Goal: Check status: Check status

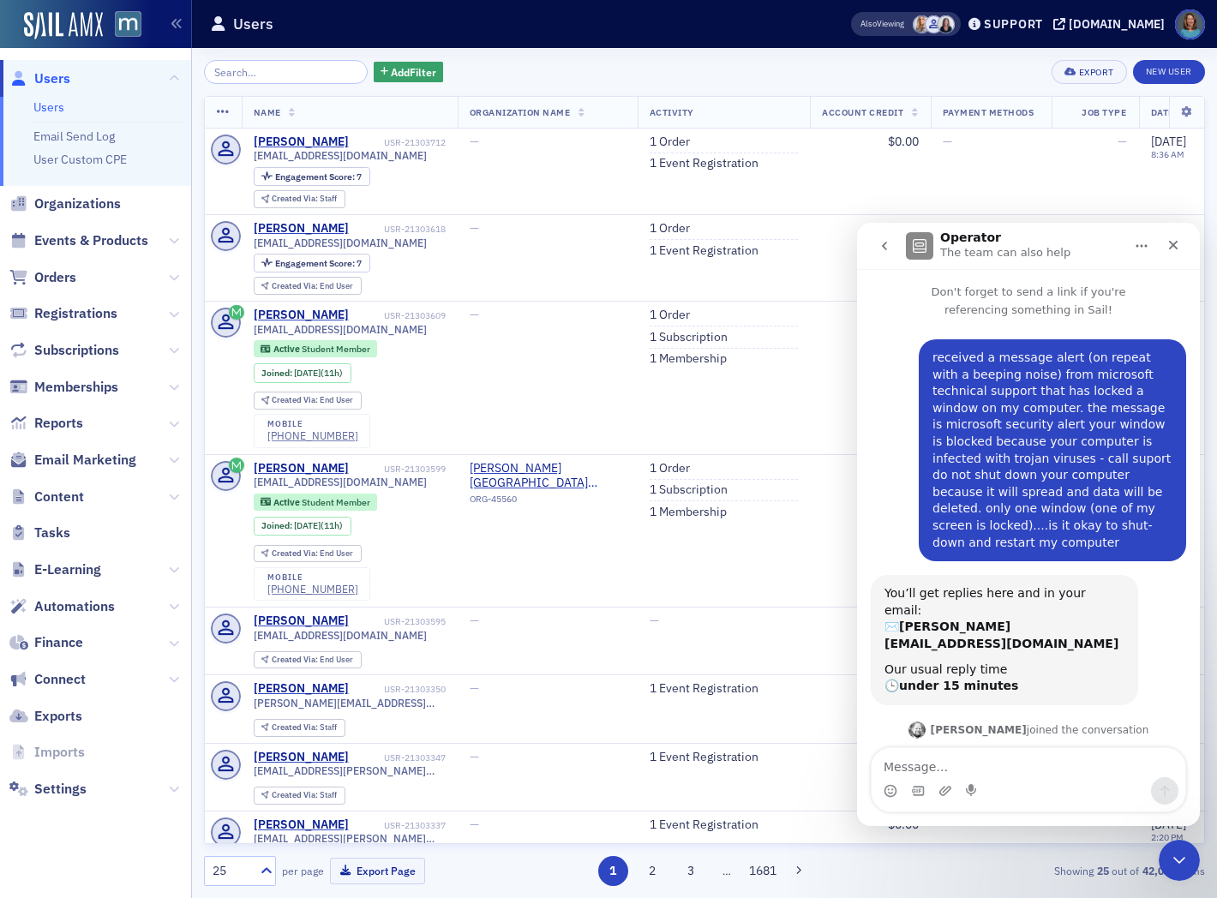
scroll to position [2701, 0]
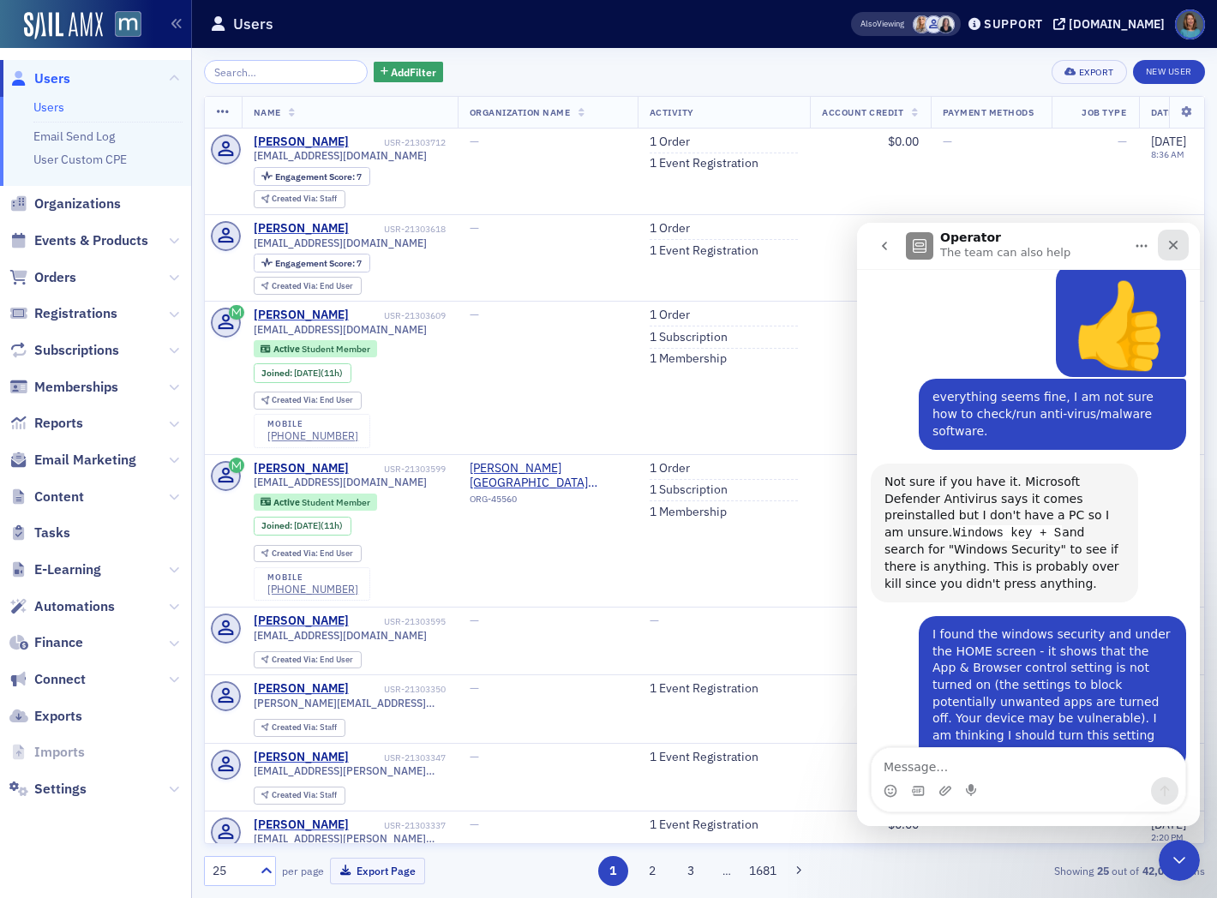
click at [1177, 243] on icon "Close" at bounding box center [1174, 245] width 14 height 14
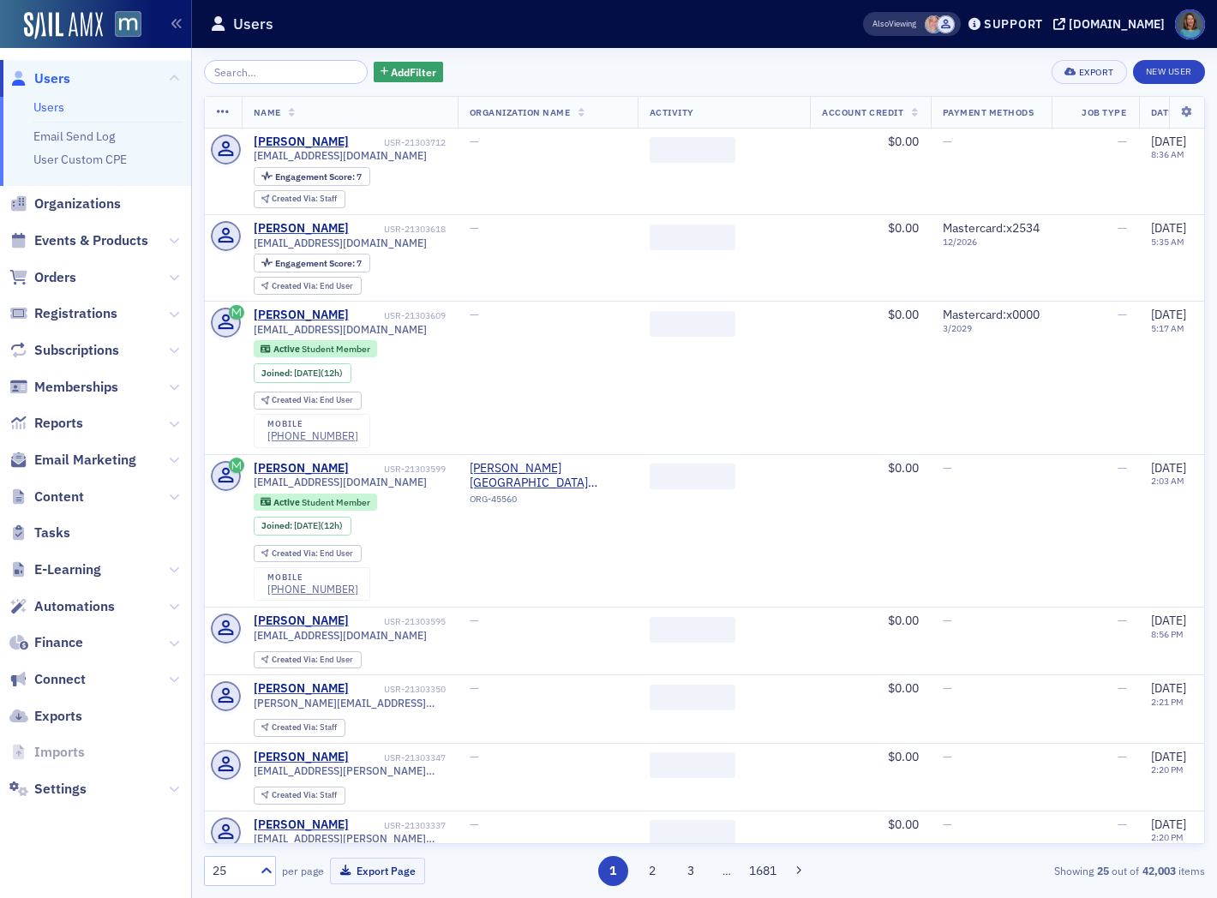
click at [267, 77] on input "search" at bounding box center [286, 72] width 164 height 24
click at [44, 276] on span "Orders" at bounding box center [55, 277] width 42 height 19
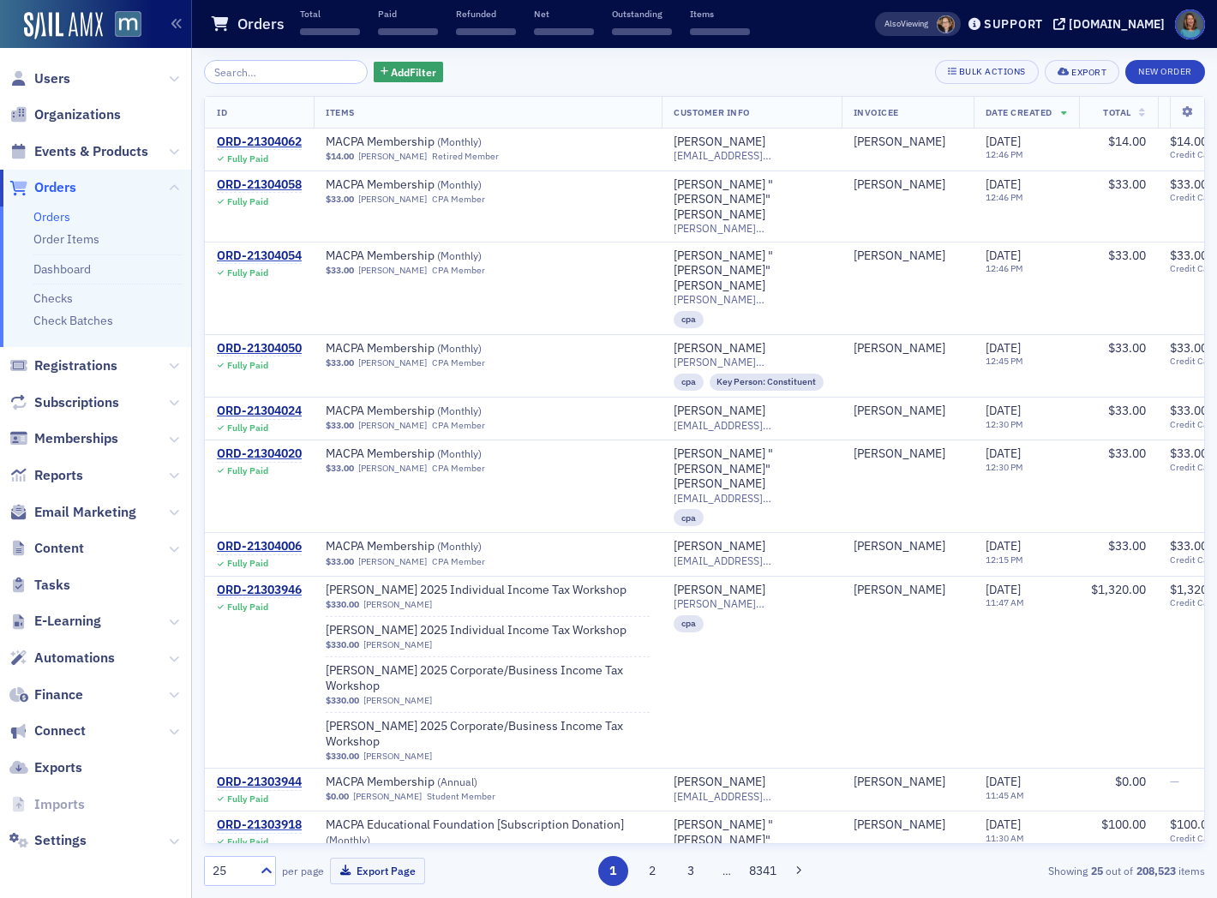
click at [240, 75] on input "search" at bounding box center [286, 72] width 164 height 24
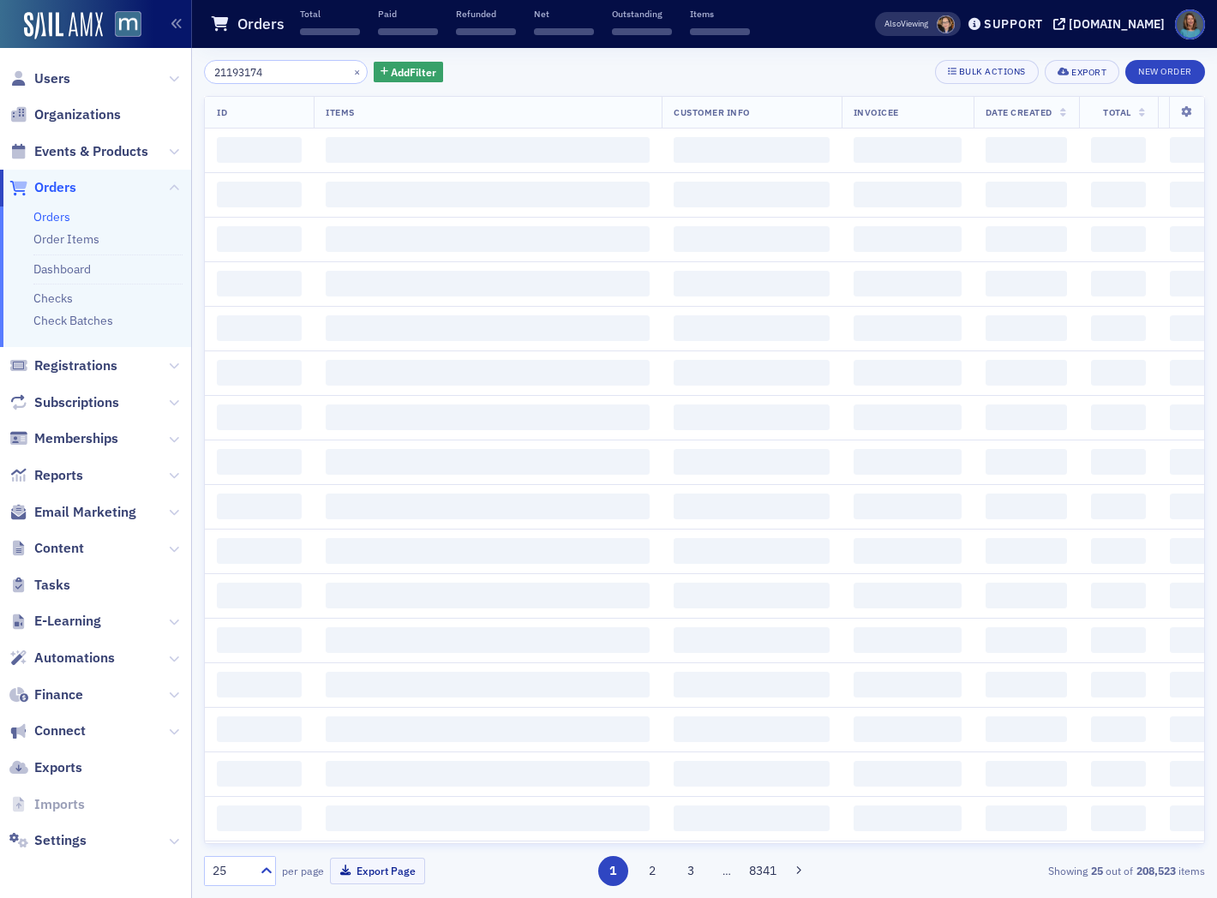
type input "21193174"
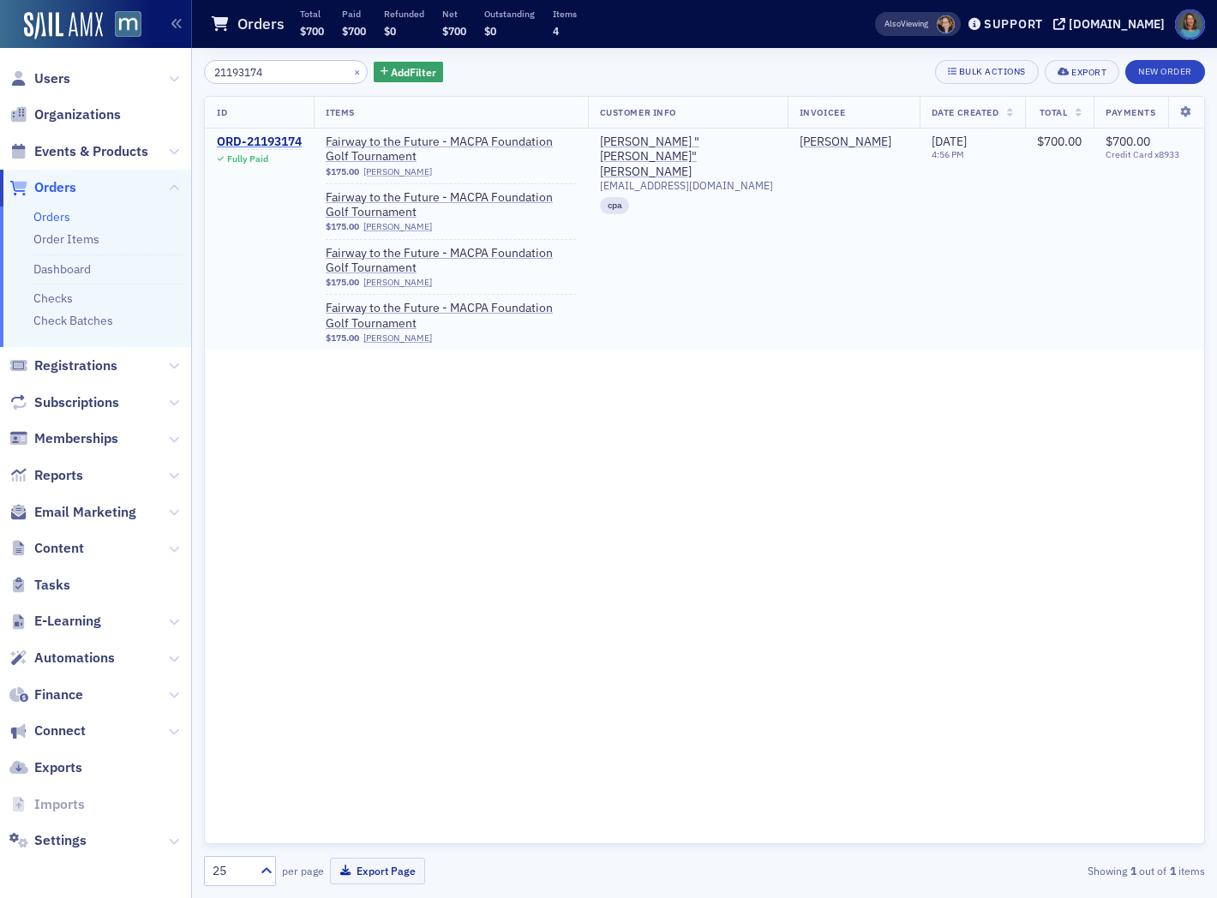
click at [244, 141] on div "ORD-21193174" at bounding box center [259, 142] width 85 height 15
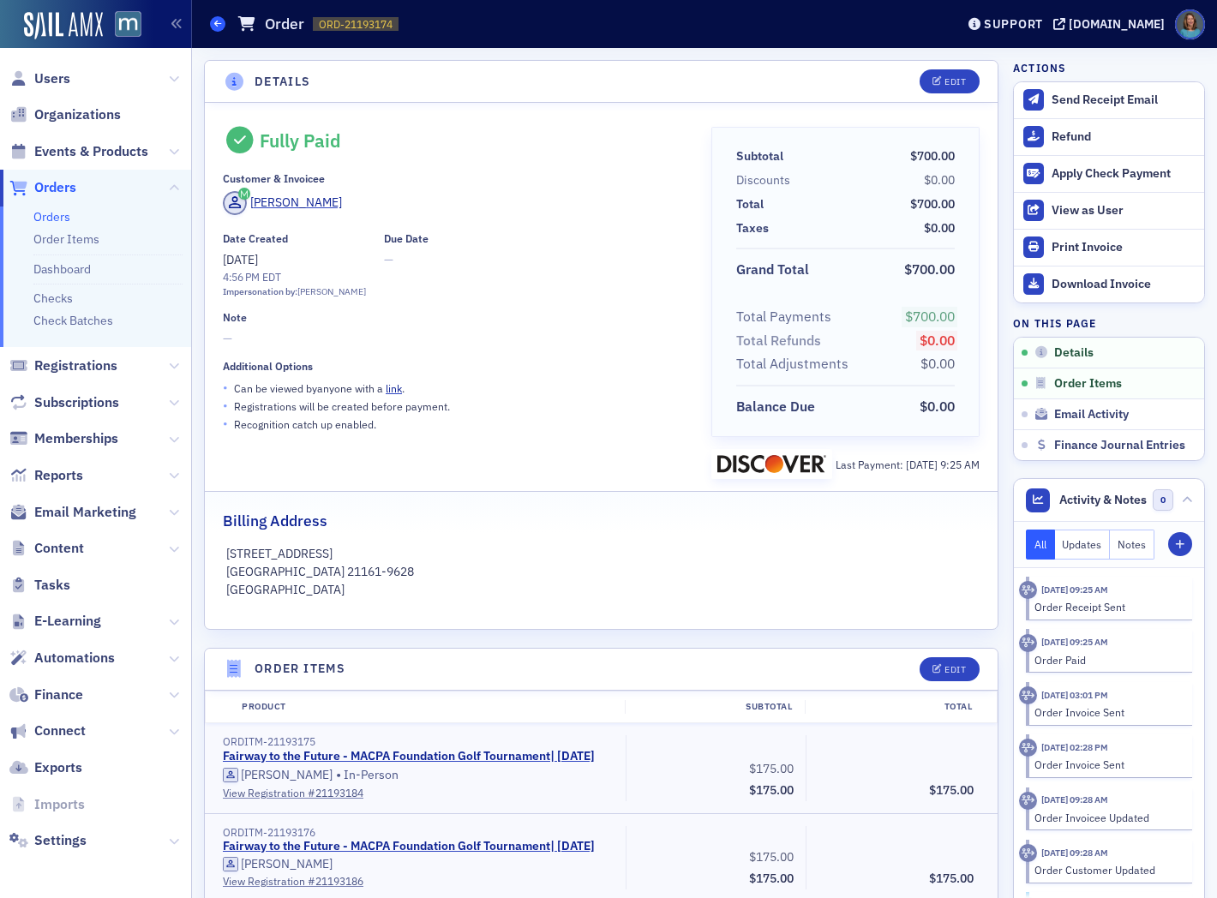
click at [213, 20] on span at bounding box center [217, 23] width 15 height 15
